Goal: Task Accomplishment & Management: Complete application form

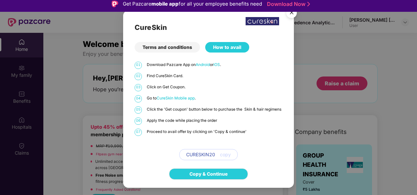
scroll to position [619, 0]
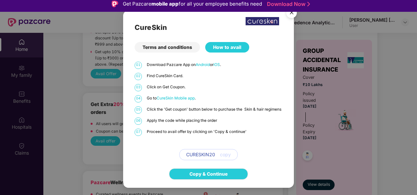
click at [291, 12] on img "Close" at bounding box center [291, 14] width 18 height 18
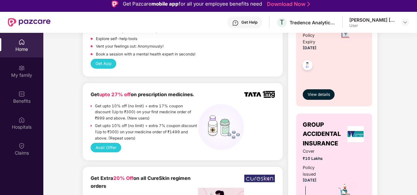
scroll to position [488, 0]
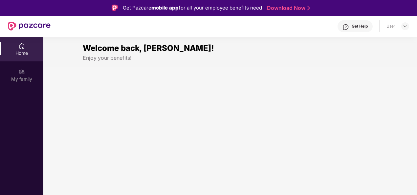
scroll to position [4, 0]
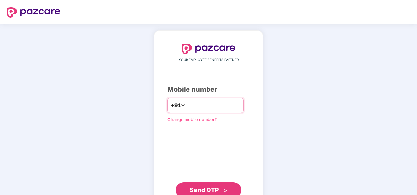
click at [199, 108] on input "number" at bounding box center [213, 105] width 54 height 10
click at [186, 107] on input "**********" at bounding box center [213, 105] width 54 height 10
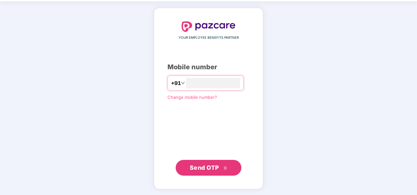
type input "**********"
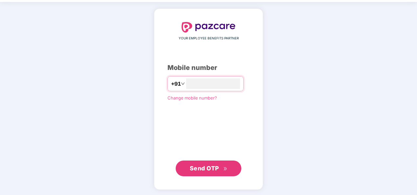
click at [206, 167] on span "Send OTP" at bounding box center [204, 168] width 29 height 7
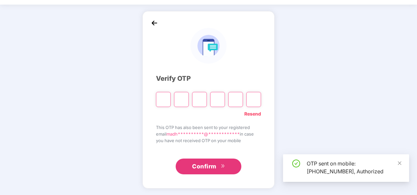
scroll to position [19, 0]
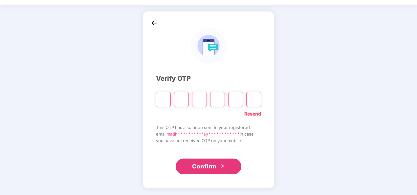
paste input "*"
type input "*"
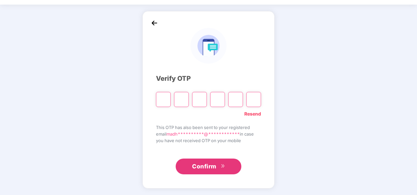
type input "*"
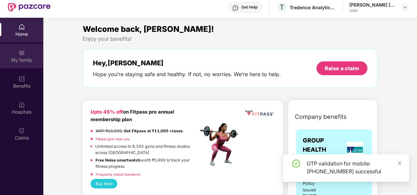
click at [23, 52] on img at bounding box center [21, 53] width 7 height 7
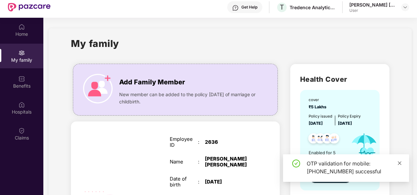
click at [400, 165] on icon "close" at bounding box center [399, 163] width 5 height 5
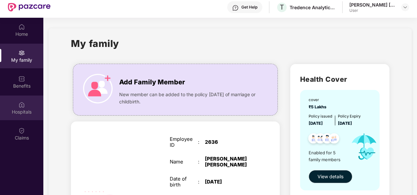
click at [14, 109] on div "Hospitals" at bounding box center [21, 112] width 43 height 7
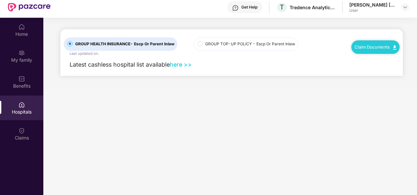
click at [362, 51] on div "Claim Documents" at bounding box center [375, 46] width 48 height 13
click at [385, 45] on link "Claim Documents" at bounding box center [375, 46] width 42 height 5
click at [374, 71] on link "Claim Process" at bounding box center [377, 72] width 43 height 14
click at [26, 128] on div "Claims" at bounding box center [21, 133] width 43 height 25
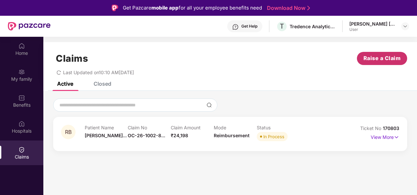
click at [384, 59] on span "Raise a Claim" at bounding box center [381, 58] width 37 height 8
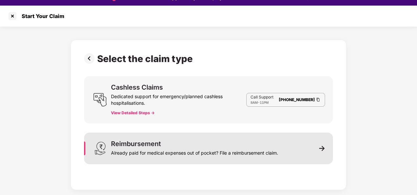
scroll to position [16, 0]
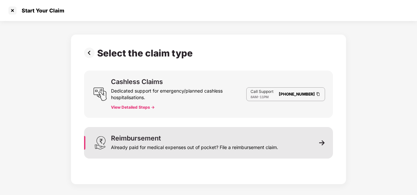
click at [324, 140] on img at bounding box center [322, 143] width 6 height 6
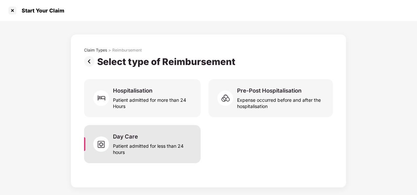
click at [159, 134] on div "Day Care Patient admitted for less than 24 hours" at bounding box center [153, 144] width 80 height 22
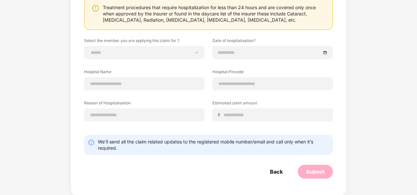
scroll to position [49, 0]
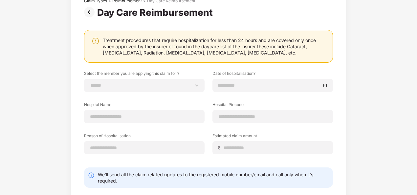
click at [89, 11] on img at bounding box center [90, 12] width 13 height 10
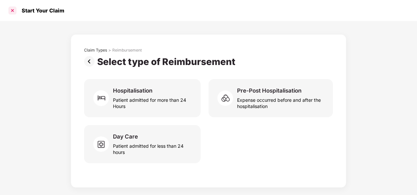
click at [10, 12] on div at bounding box center [12, 10] width 10 height 10
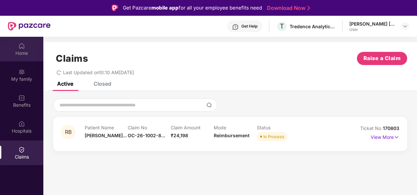
click at [16, 56] on div "Home" at bounding box center [21, 53] width 43 height 7
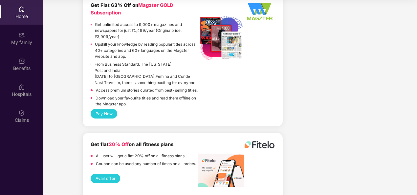
scroll to position [1472, 0]
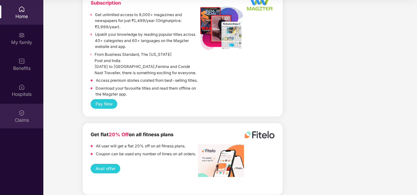
click at [17, 117] on div "Claims" at bounding box center [21, 120] width 43 height 7
